Goal: Go to known website: Go to known website

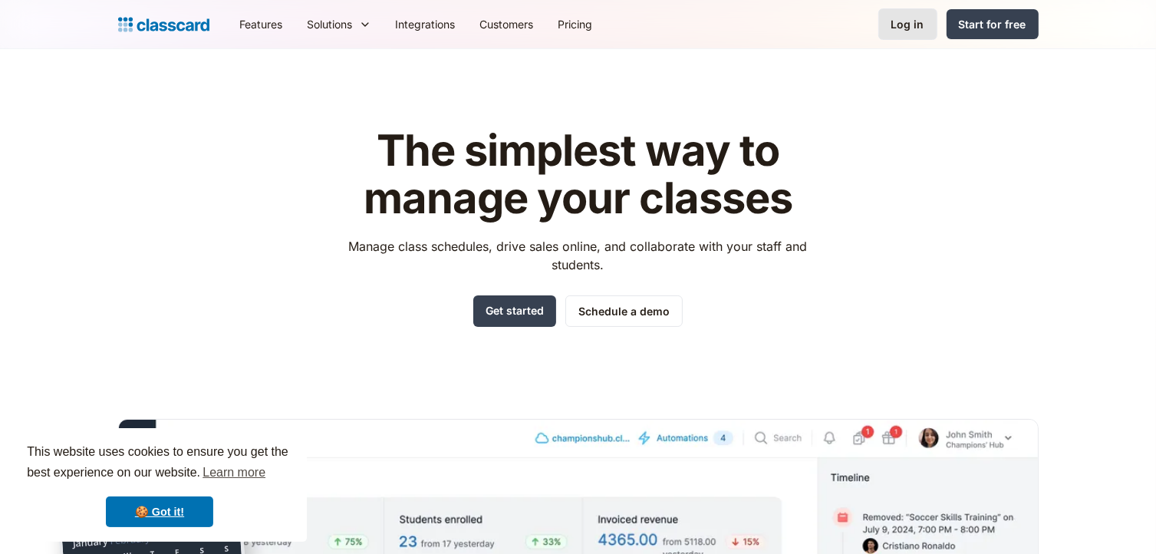
click at [883, 30] on link "Log in" at bounding box center [907, 23] width 59 height 31
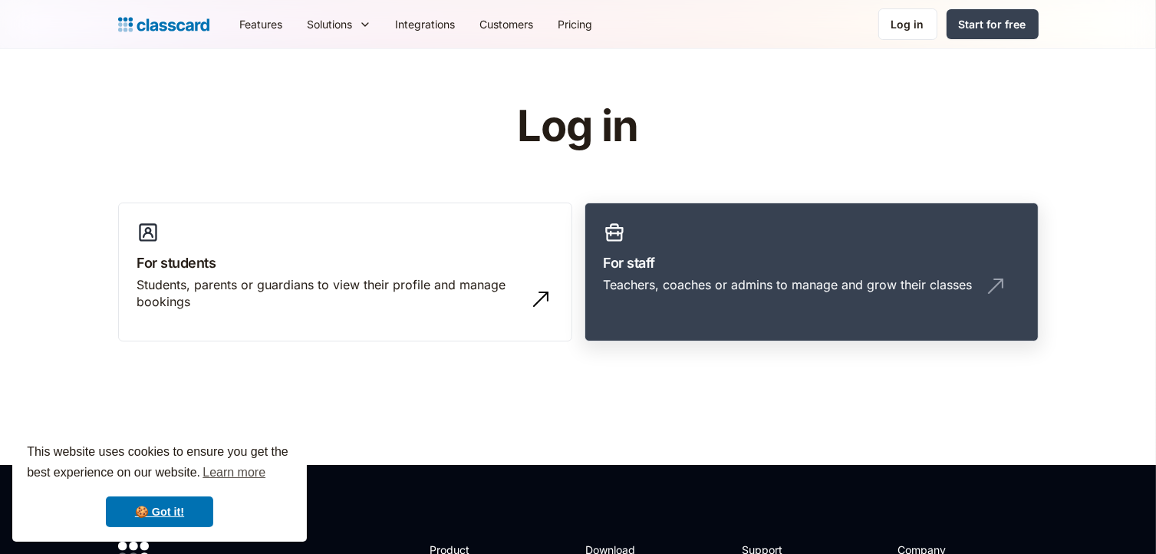
click at [739, 256] on h3 "For staff" at bounding box center [812, 262] width 416 height 21
